Goal: Task Accomplishment & Management: Complete application form

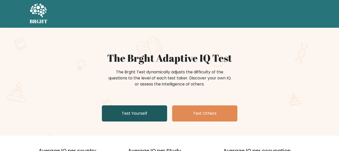
click at [141, 113] on link "Test Yourself" at bounding box center [134, 113] width 65 height 16
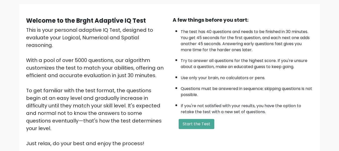
scroll to position [35, 0]
click at [200, 123] on button "Start the Test" at bounding box center [197, 124] width 36 height 10
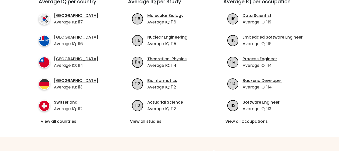
scroll to position [145, 0]
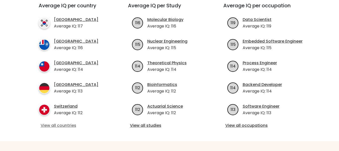
click at [61, 124] on link "View all countries" at bounding box center [74, 125] width 67 height 6
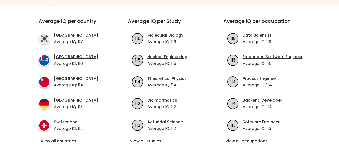
scroll to position [129, 0]
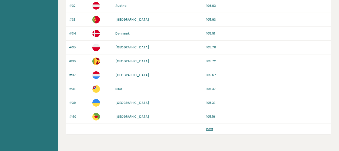
scroll to position [502, 0]
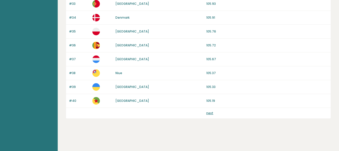
click at [210, 113] on link "next" at bounding box center [210, 113] width 7 height 4
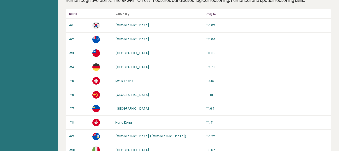
scroll to position [0, 0]
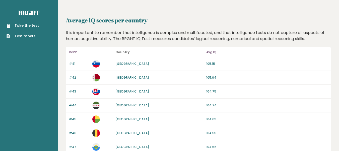
click at [29, 25] on link "Take the test" at bounding box center [23, 25] width 32 height 5
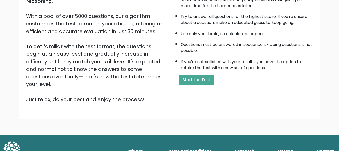
scroll to position [79, 0]
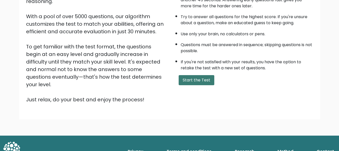
click at [196, 80] on button "Start the Test" at bounding box center [197, 80] width 36 height 10
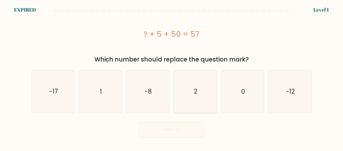
click at [194, 87] on icon "2" at bounding box center [195, 91] width 42 height 42
click at [172, 77] on input "d. 2" at bounding box center [172, 75] width 0 height 1
radio input "true"
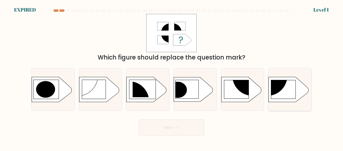
click at [274, 89] on circle at bounding box center [267, 75] width 41 height 41
click at [172, 77] on input "f." at bounding box center [172, 75] width 0 height 1
radio input "true"
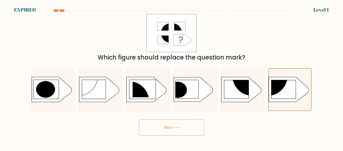
click at [168, 125] on button "Next" at bounding box center [171, 127] width 65 height 16
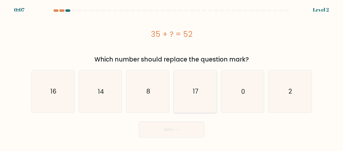
click at [196, 91] on text "17" at bounding box center [196, 91] width 6 height 9
click at [172, 77] on input "d. 17" at bounding box center [172, 75] width 0 height 1
radio input "true"
click at [172, 130] on button "Next" at bounding box center [171, 129] width 65 height 16
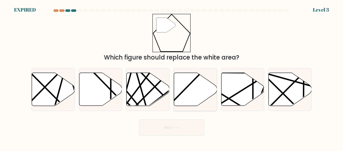
click at [195, 93] on icon at bounding box center [195, 89] width 43 height 33
click at [172, 77] on input "d." at bounding box center [172, 75] width 0 height 1
radio input "true"
click at [172, 127] on button "Next" at bounding box center [171, 127] width 65 height 16
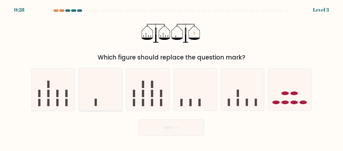
click at [104, 95] on icon at bounding box center [100, 88] width 43 height 35
click at [172, 77] on input "b." at bounding box center [172, 75] width 0 height 1
radio input "true"
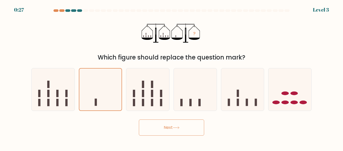
click at [168, 128] on button "Next" at bounding box center [171, 127] width 65 height 16
click at [171, 129] on button "Next" at bounding box center [171, 127] width 65 height 16
click at [165, 125] on button "Next" at bounding box center [171, 127] width 65 height 16
click at [177, 127] on icon at bounding box center [176, 127] width 7 height 3
